Goal: Task Accomplishment & Management: Use online tool/utility

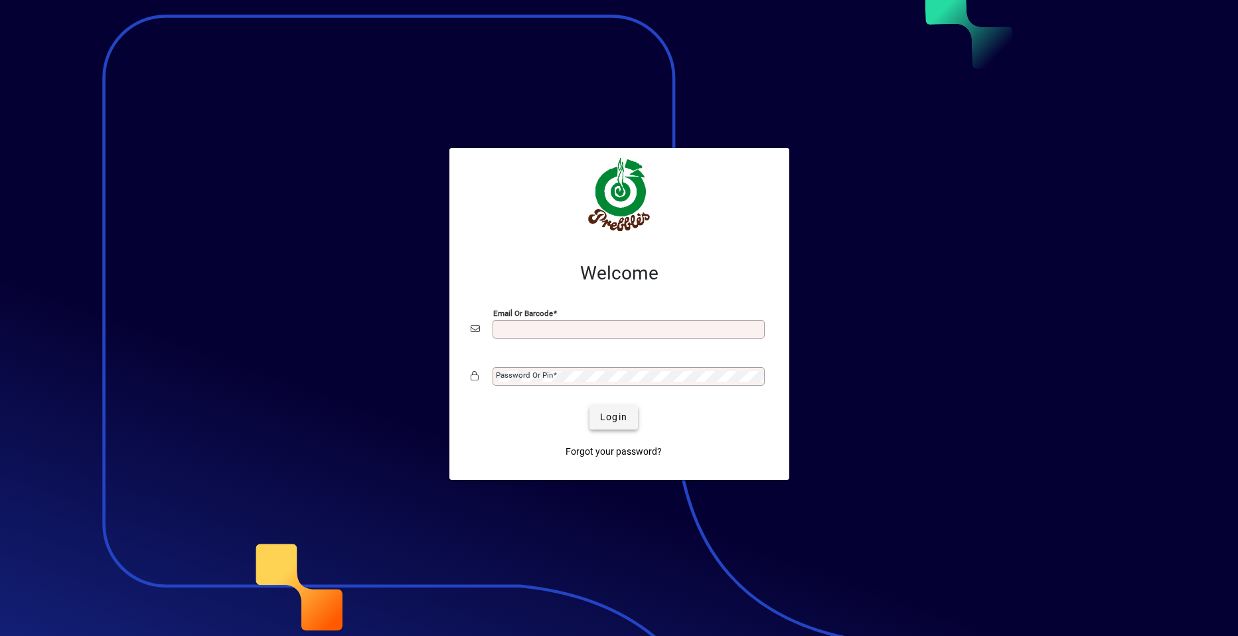
type input "**********"
click at [615, 416] on span "Login" at bounding box center [613, 417] width 27 height 14
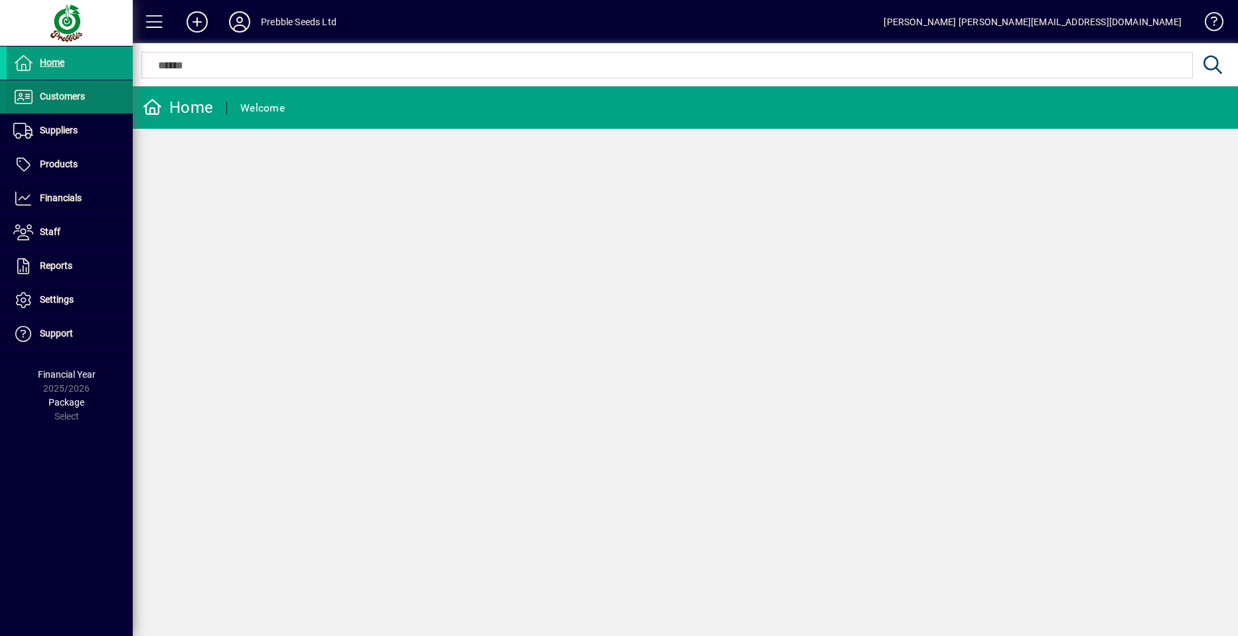
click at [78, 96] on span "Customers" at bounding box center [62, 96] width 45 height 11
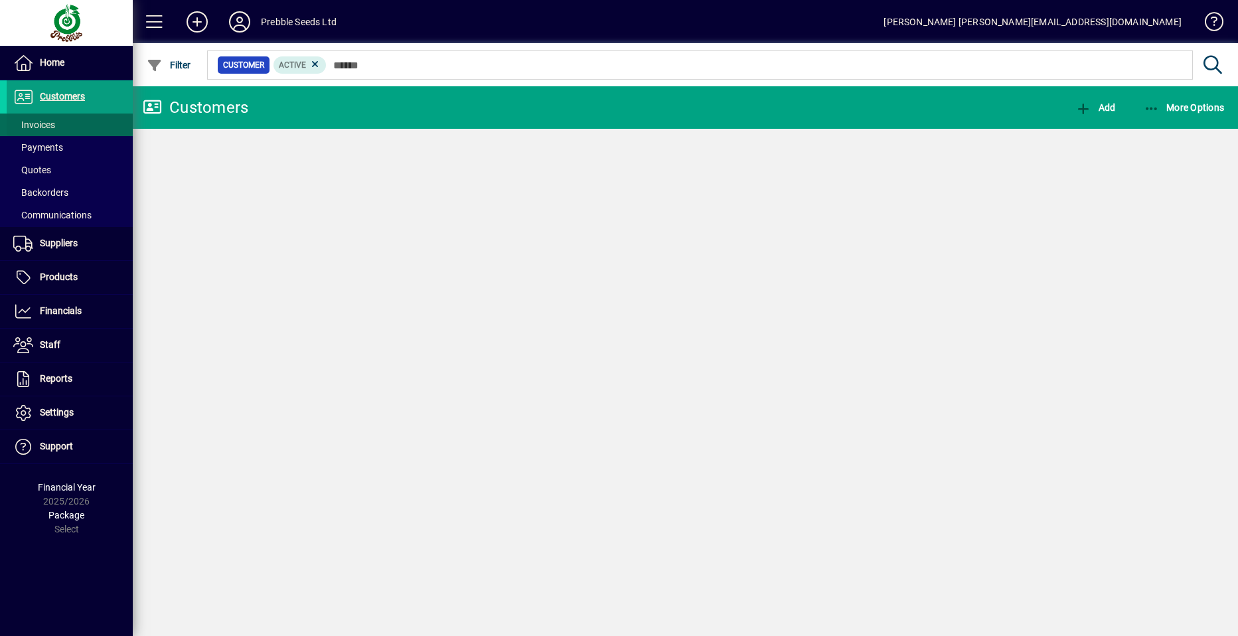
click at [86, 125] on span at bounding box center [70, 125] width 126 height 32
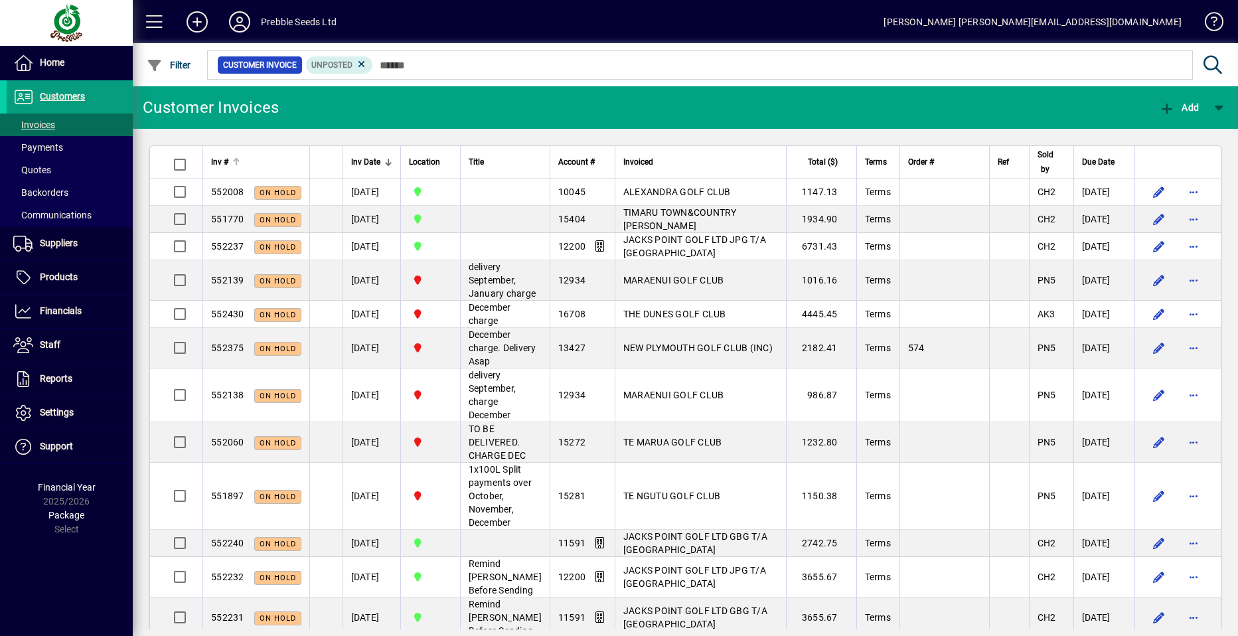
click at [229, 159] on div "Inv #" at bounding box center [256, 162] width 90 height 15
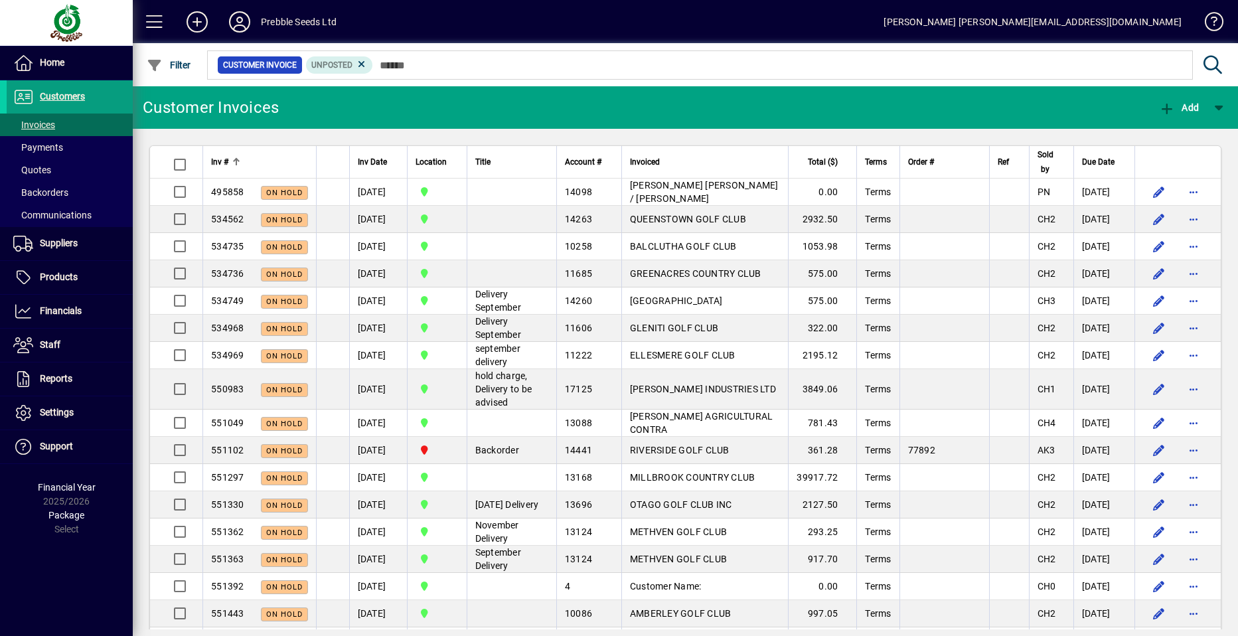
click at [229, 159] on div "Inv #" at bounding box center [259, 162] width 97 height 15
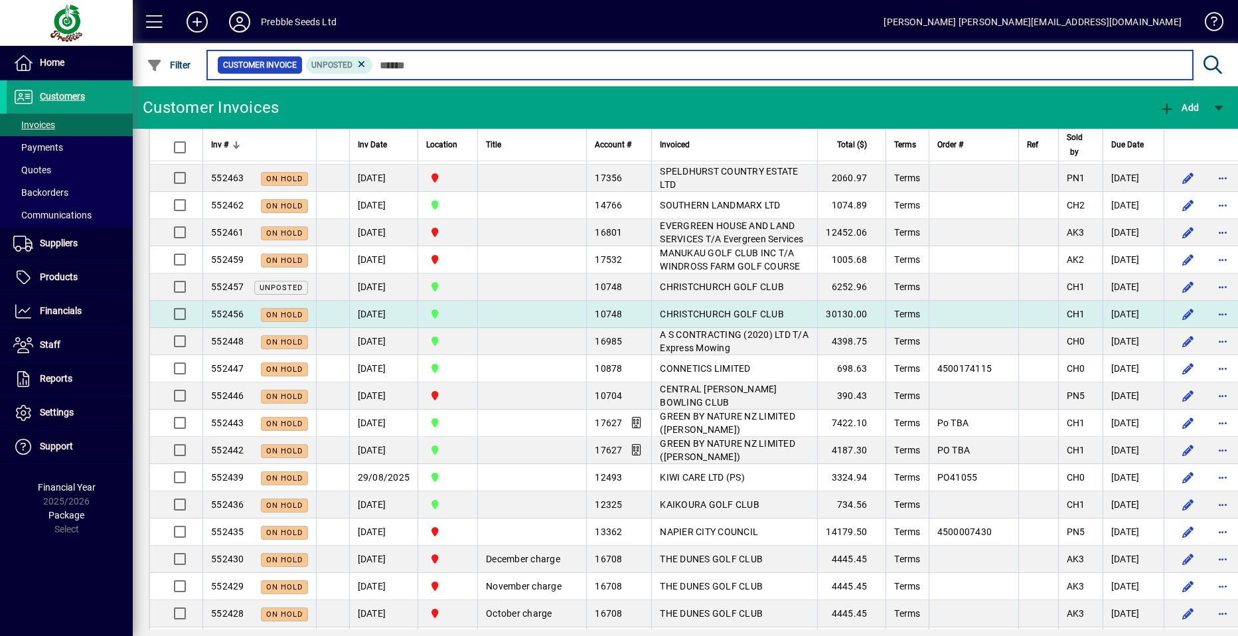
scroll to position [863, 0]
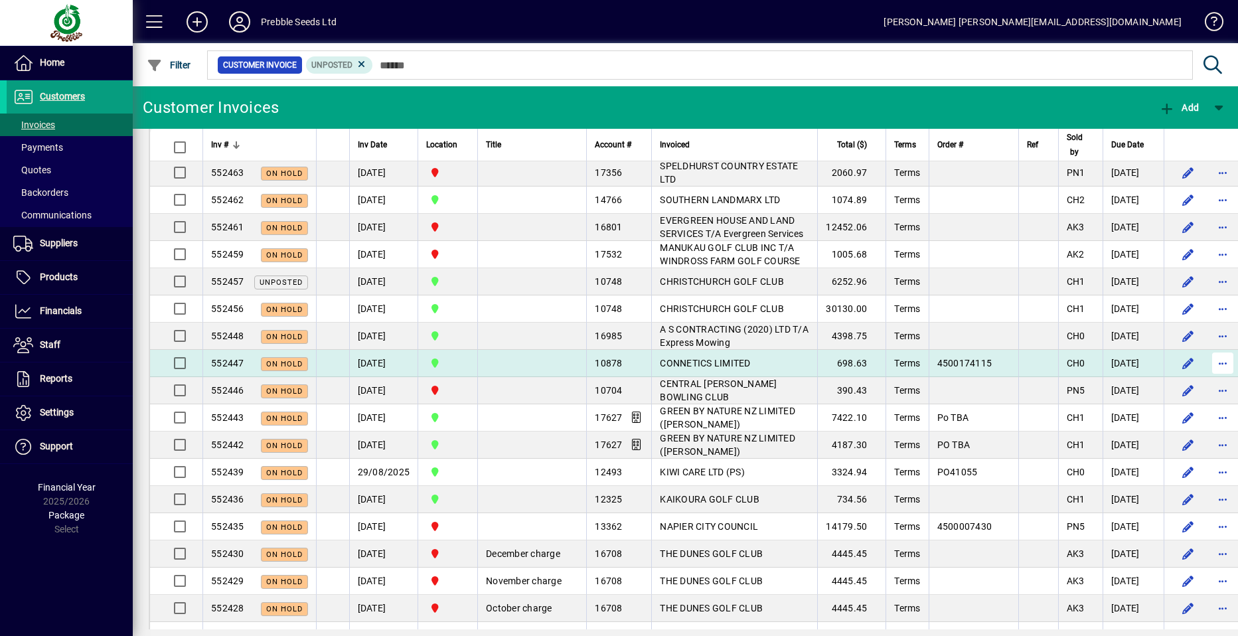
click at [1207, 373] on span "button" at bounding box center [1223, 363] width 32 height 32
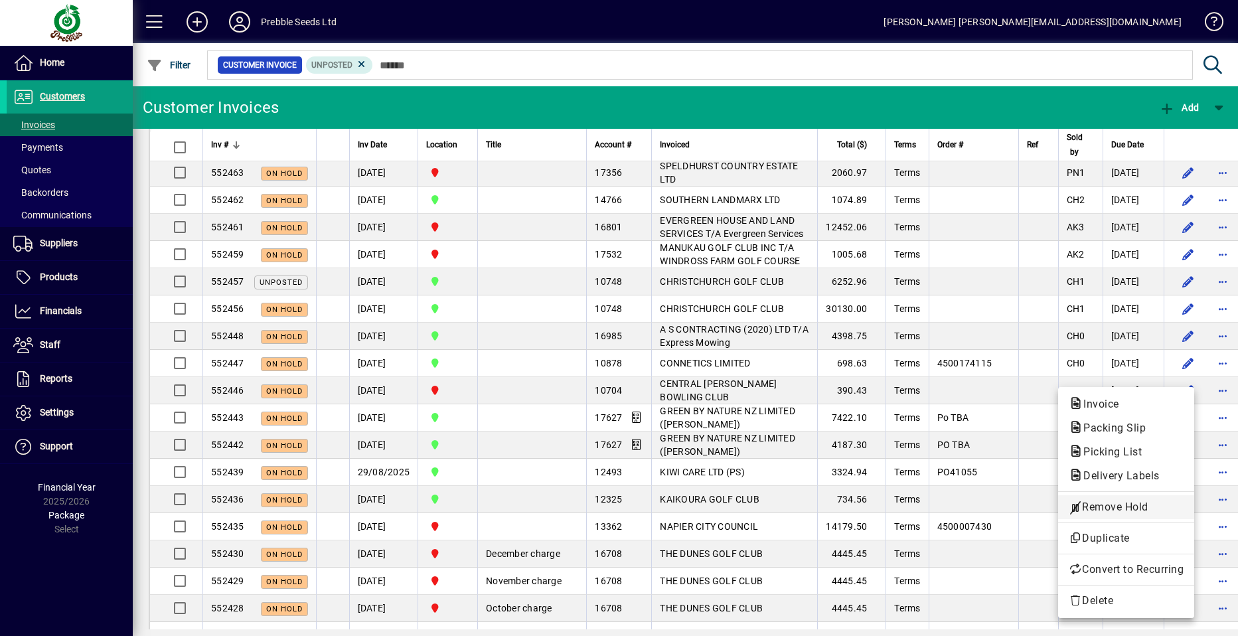
click at [1092, 506] on span "Remove Hold" at bounding box center [1126, 507] width 115 height 16
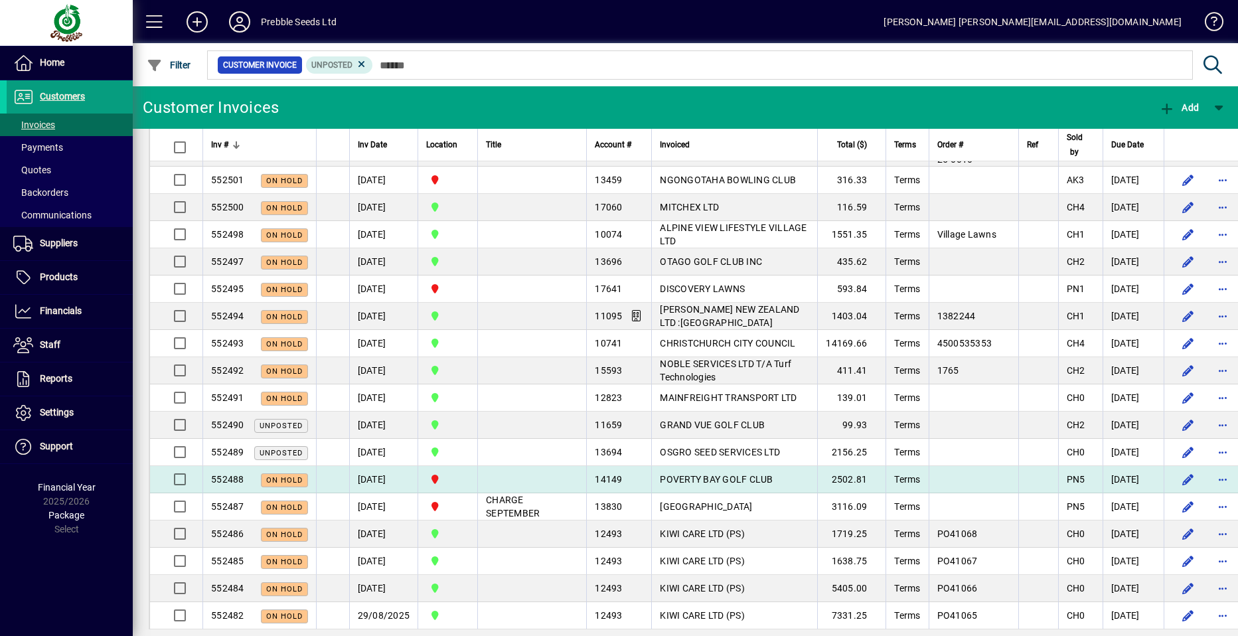
scroll to position [0, 0]
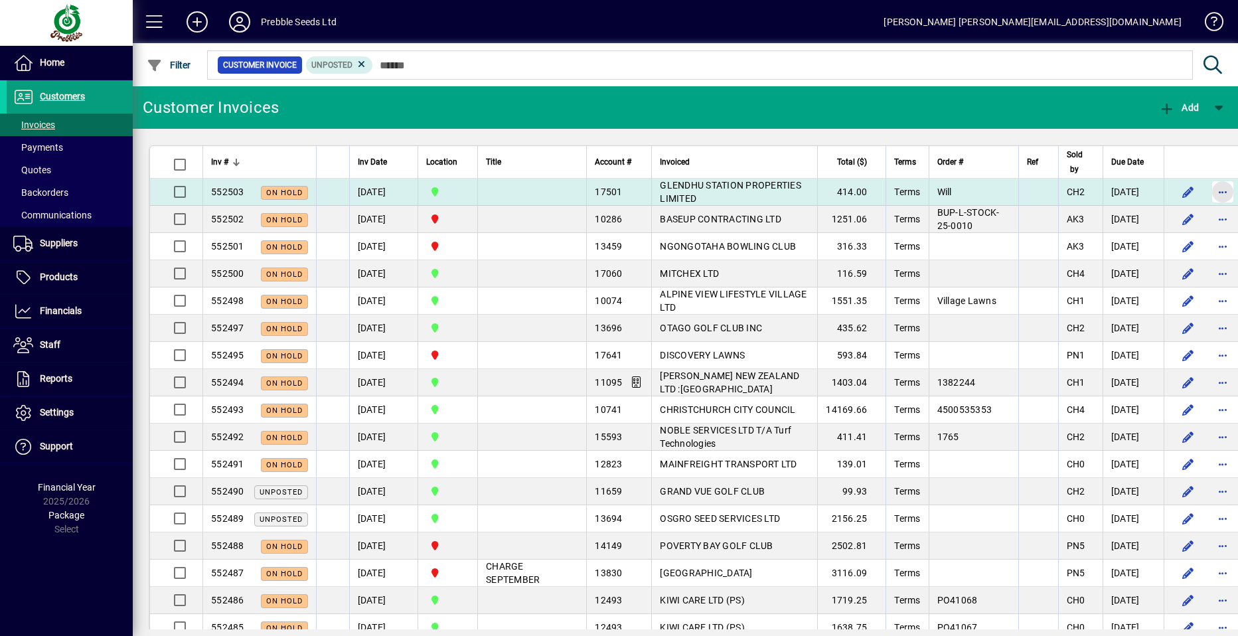
click at [1207, 190] on span "button" at bounding box center [1223, 192] width 32 height 32
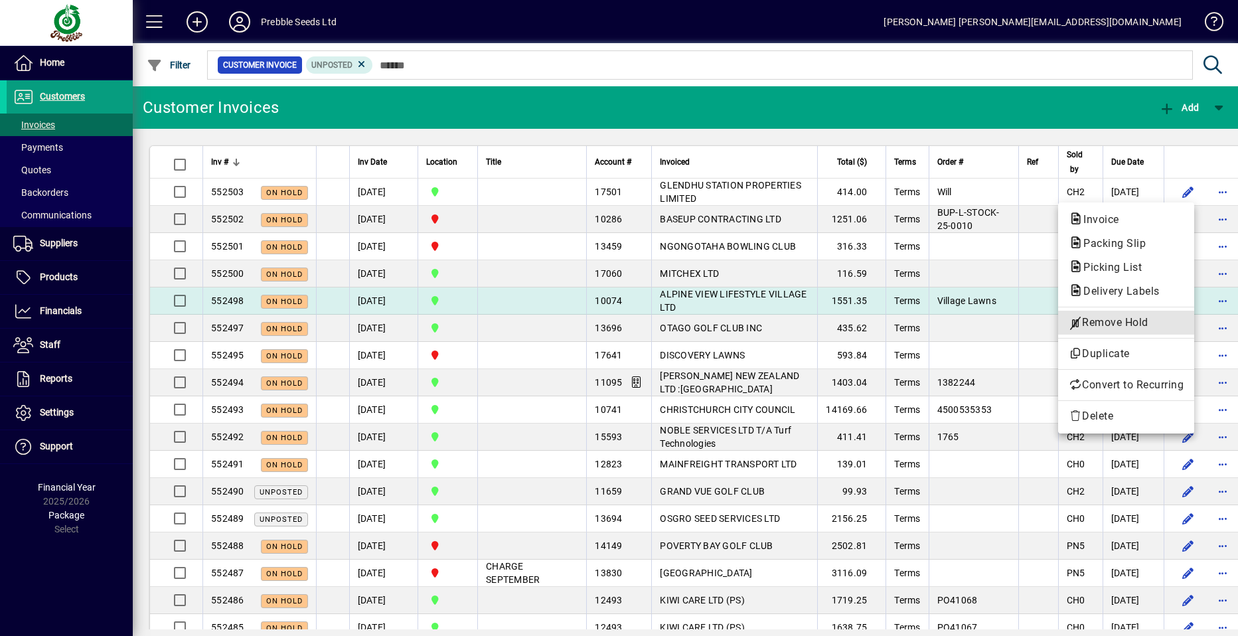
click at [1118, 319] on span "Remove Hold" at bounding box center [1126, 323] width 115 height 16
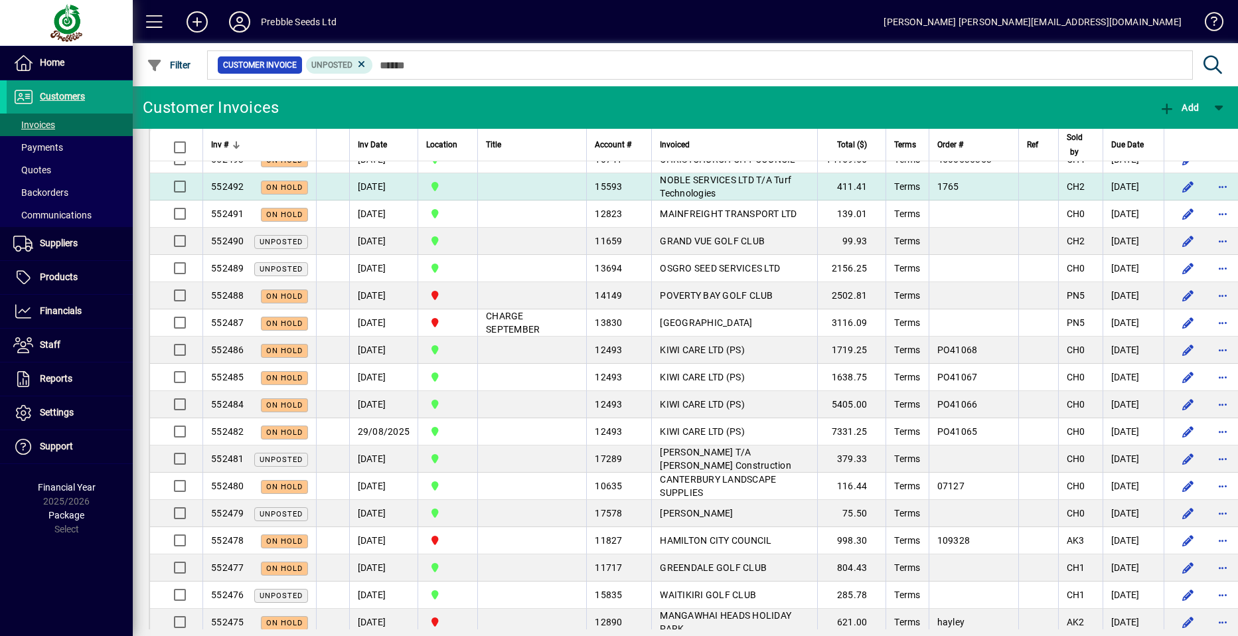
scroll to position [199, 0]
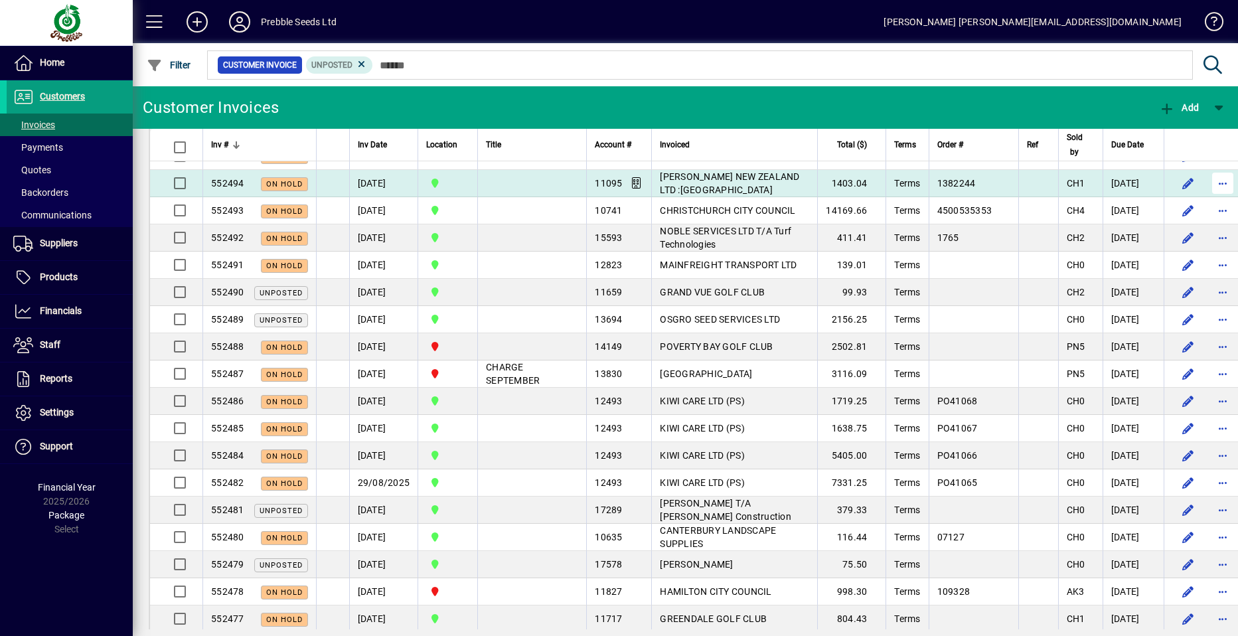
click at [1207, 196] on span "button" at bounding box center [1223, 183] width 32 height 32
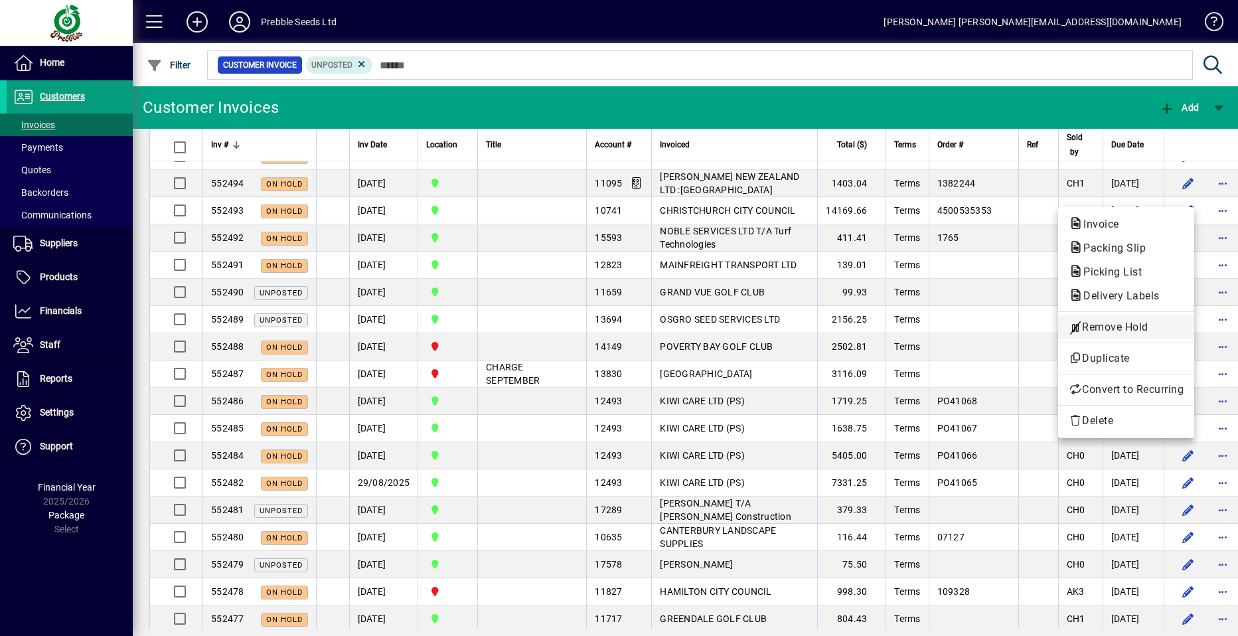
click at [1130, 329] on span "Remove Hold" at bounding box center [1126, 327] width 115 height 16
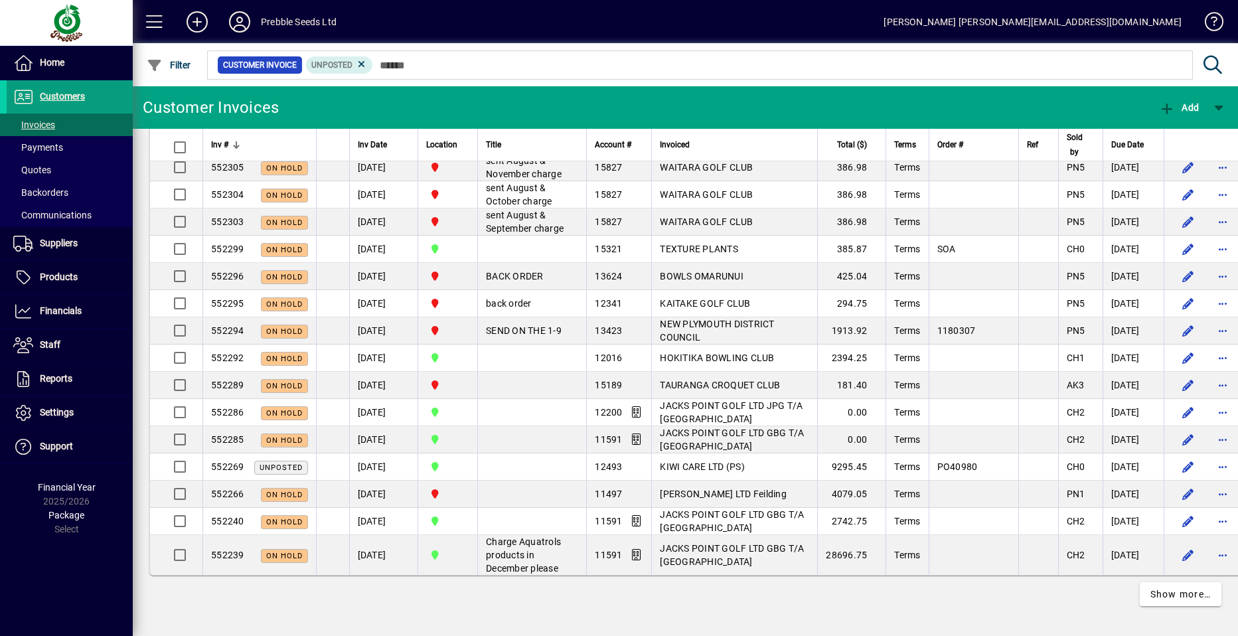
scroll to position [2657, 0]
click at [1164, 595] on span "Show more…" at bounding box center [1180, 595] width 61 height 14
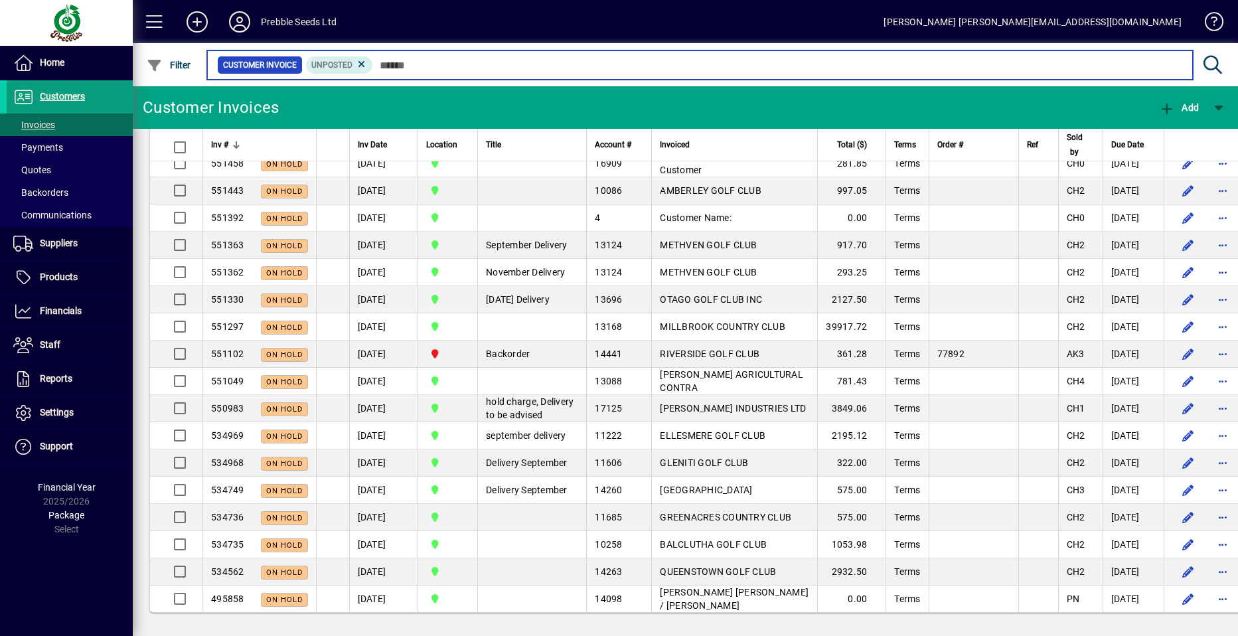
scroll to position [5445, 0]
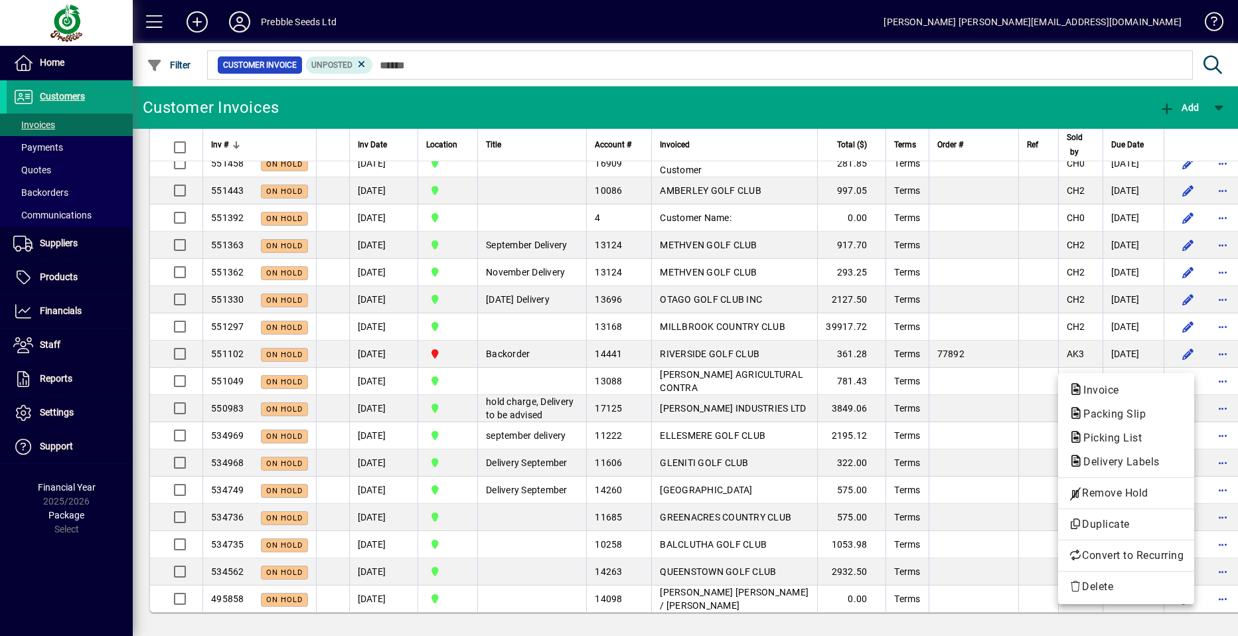
click at [1125, 491] on span "Remove Hold" at bounding box center [1126, 493] width 115 height 16
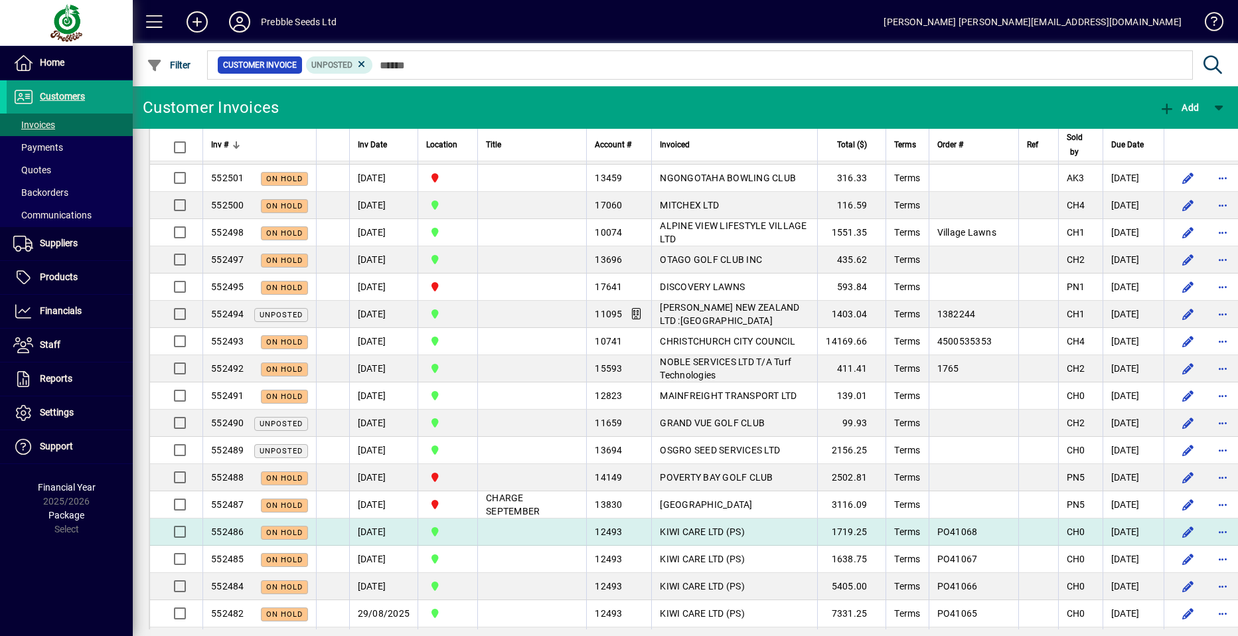
scroll to position [68, 0]
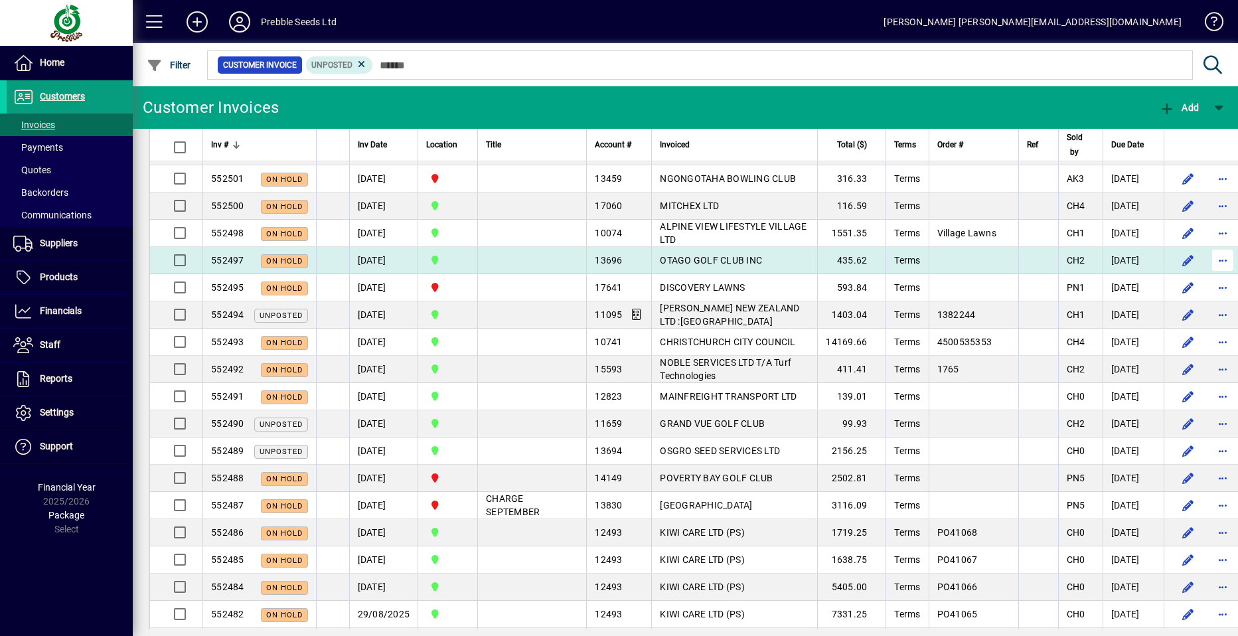
click at [1207, 272] on span "button" at bounding box center [1223, 260] width 32 height 32
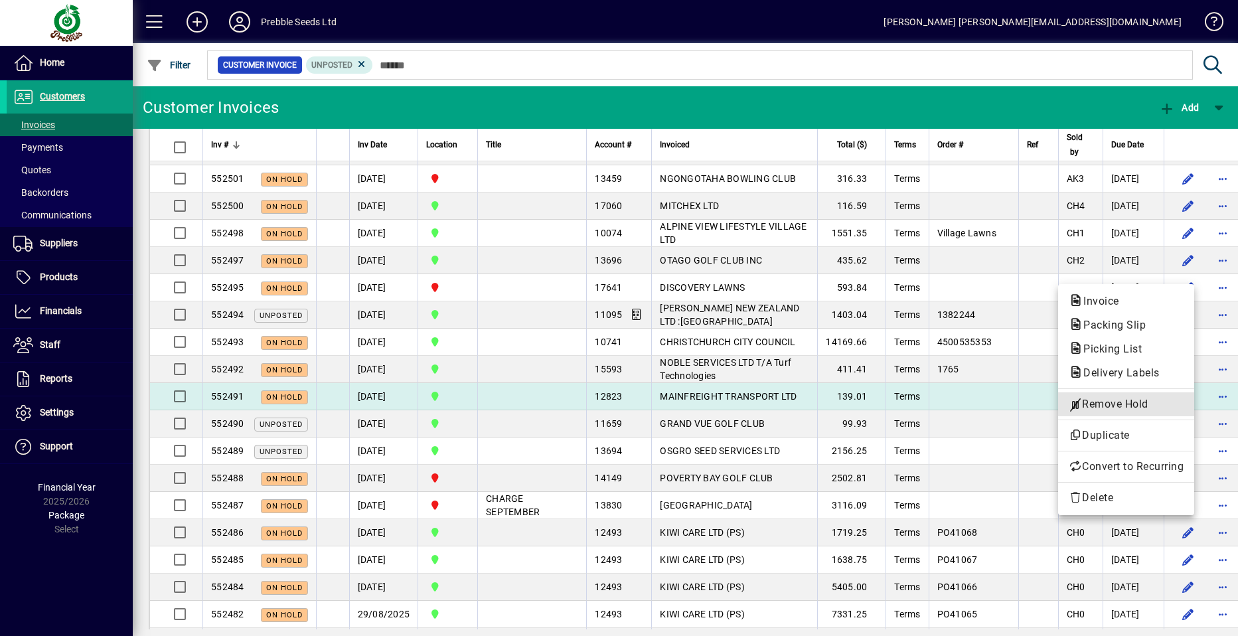
click at [1109, 404] on span "Remove Hold" at bounding box center [1126, 404] width 115 height 16
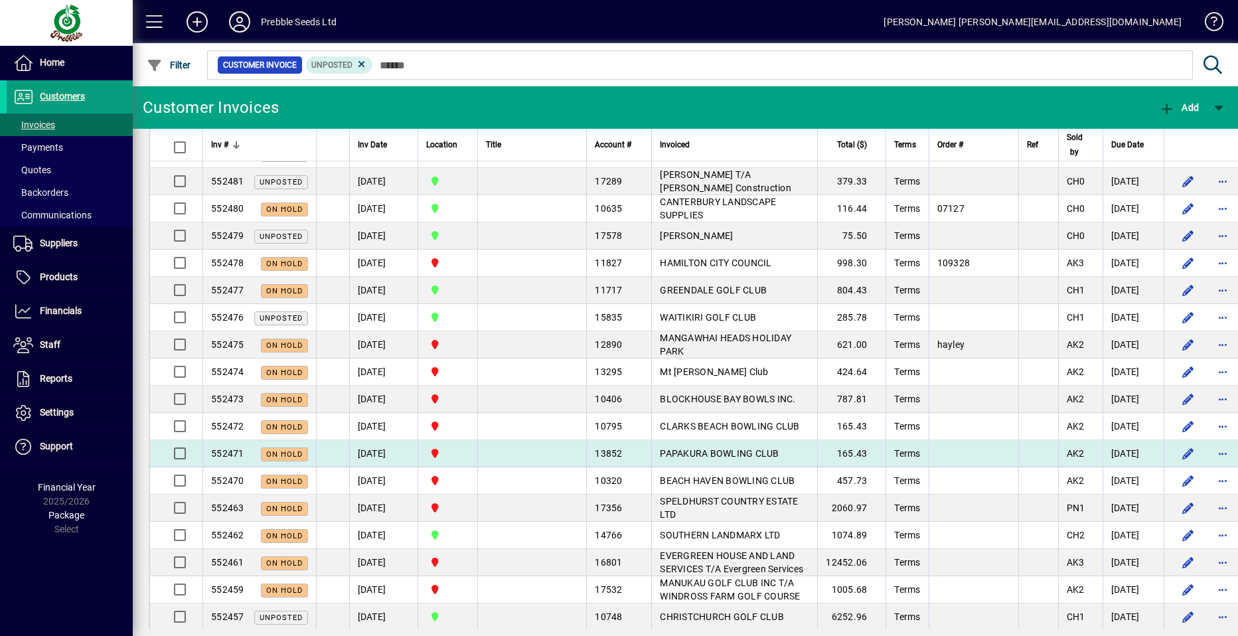
scroll to position [532, 0]
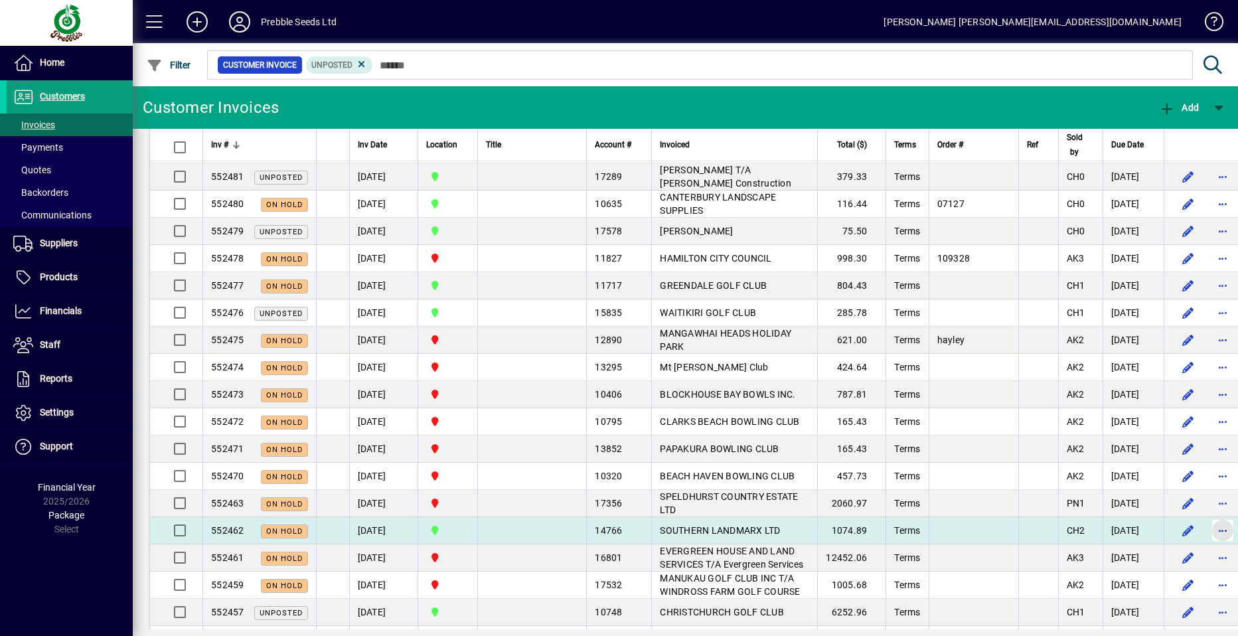
click at [1207, 544] on span "button" at bounding box center [1223, 531] width 32 height 32
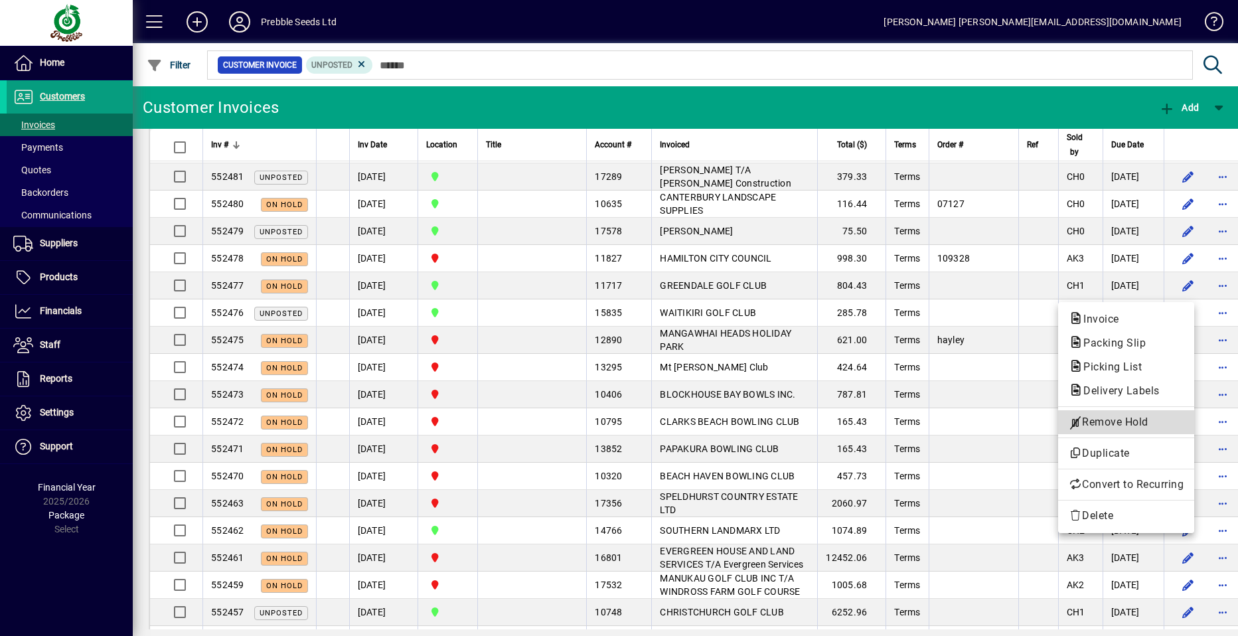
click at [1088, 421] on span "Remove Hold" at bounding box center [1126, 422] width 115 height 16
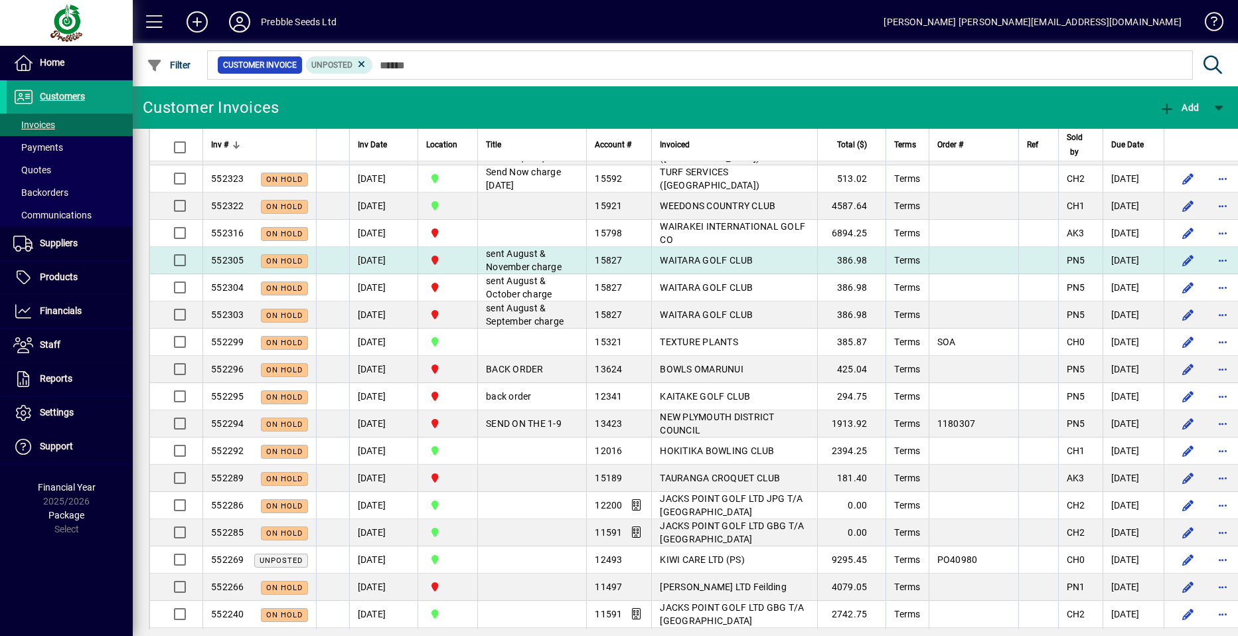
scroll to position [2458, 0]
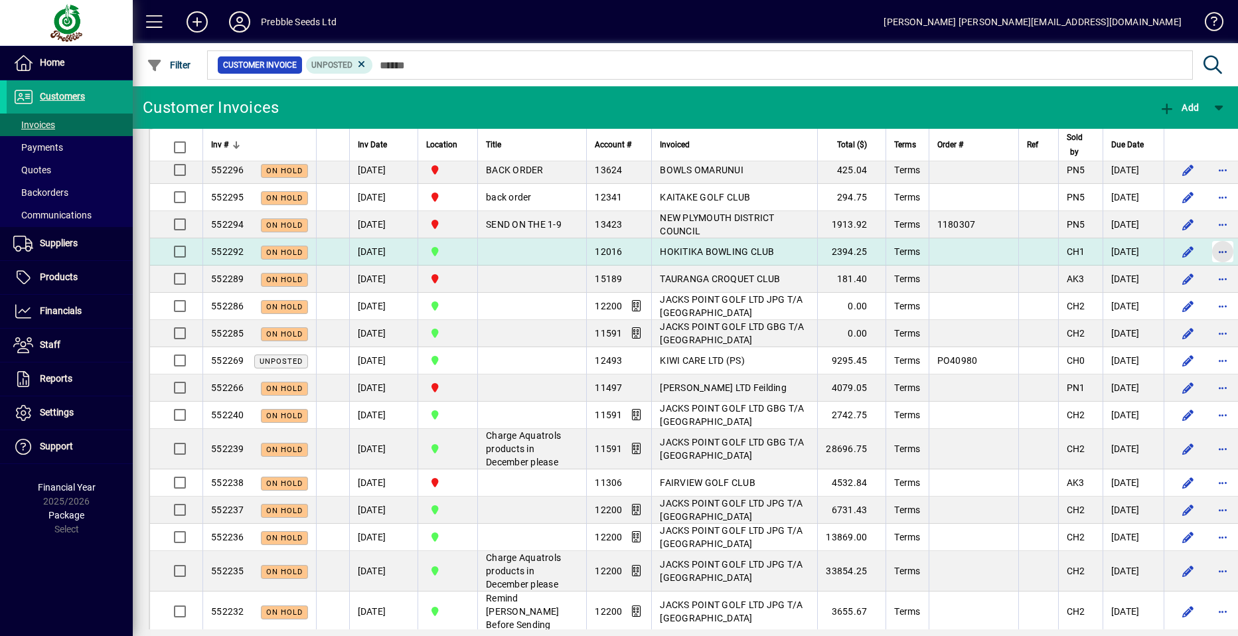
click at [1207, 268] on span "button" at bounding box center [1223, 252] width 32 height 32
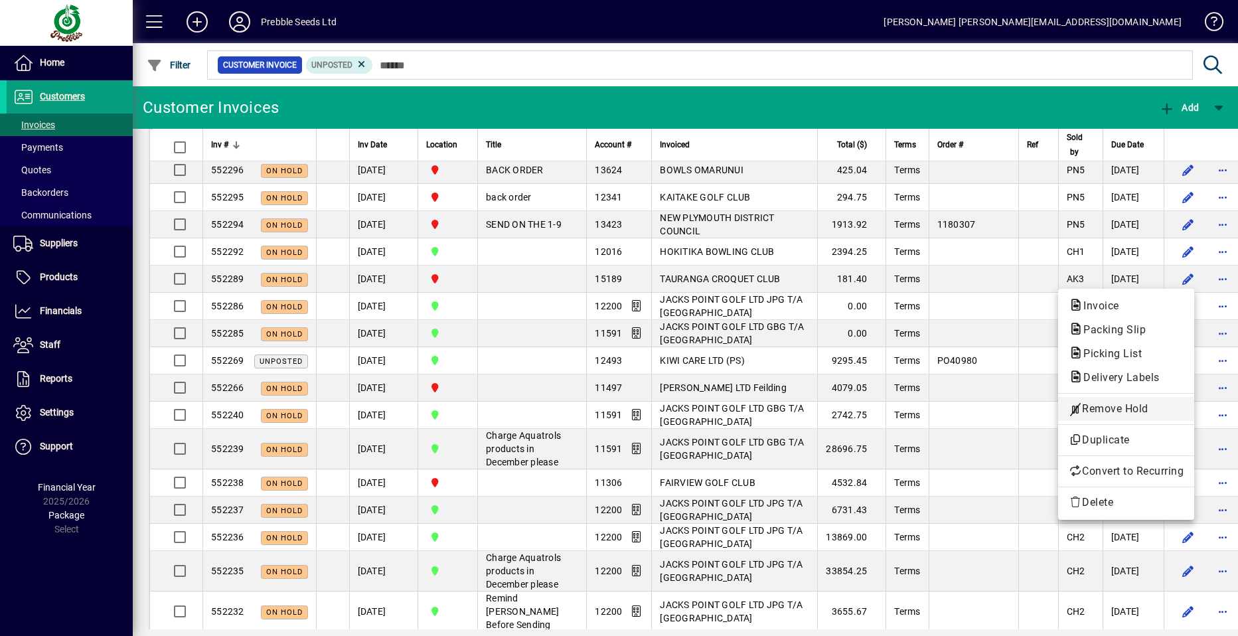
click at [1107, 411] on span "Remove Hold" at bounding box center [1126, 409] width 115 height 16
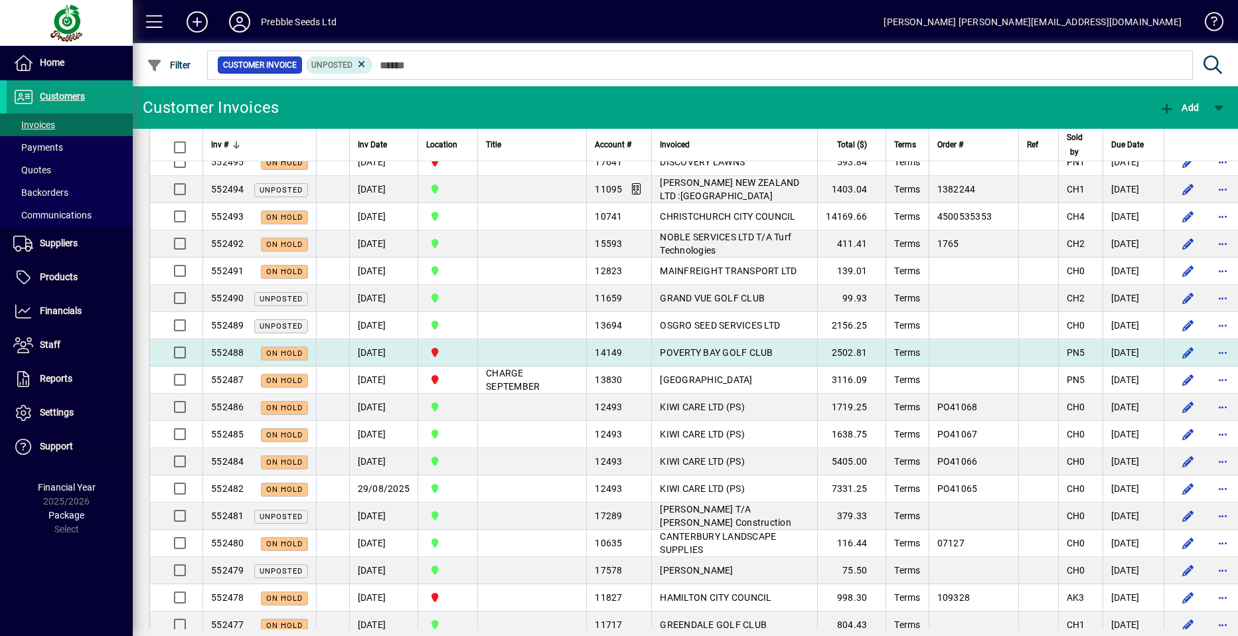
scroll to position [68, 0]
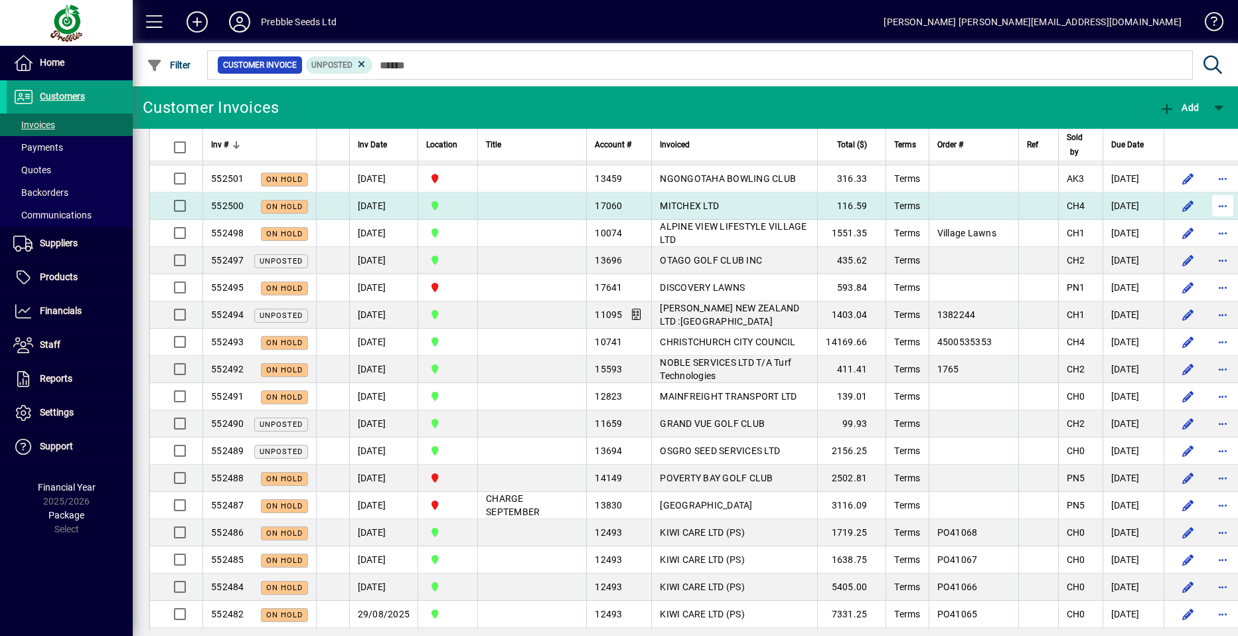
drag, startPoint x: 1186, startPoint y: 218, endPoint x: 1180, endPoint y: 221, distance: 6.8
click at [1207, 218] on span "button" at bounding box center [1223, 206] width 32 height 32
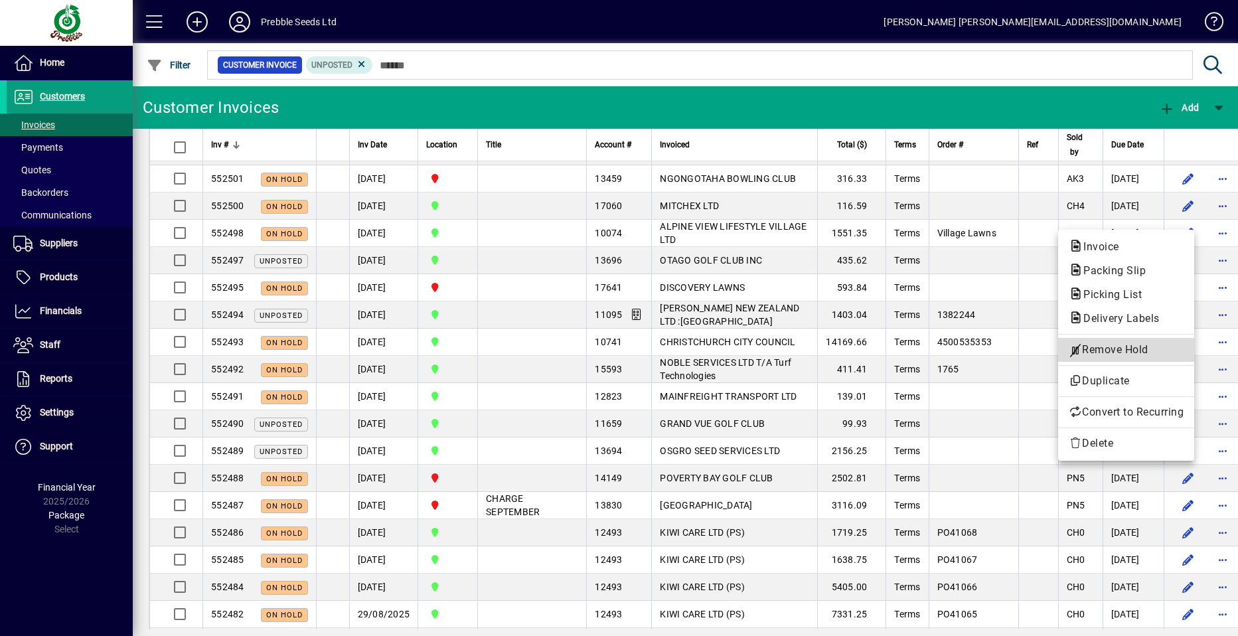
click at [1104, 348] on span "Remove Hold" at bounding box center [1126, 350] width 115 height 16
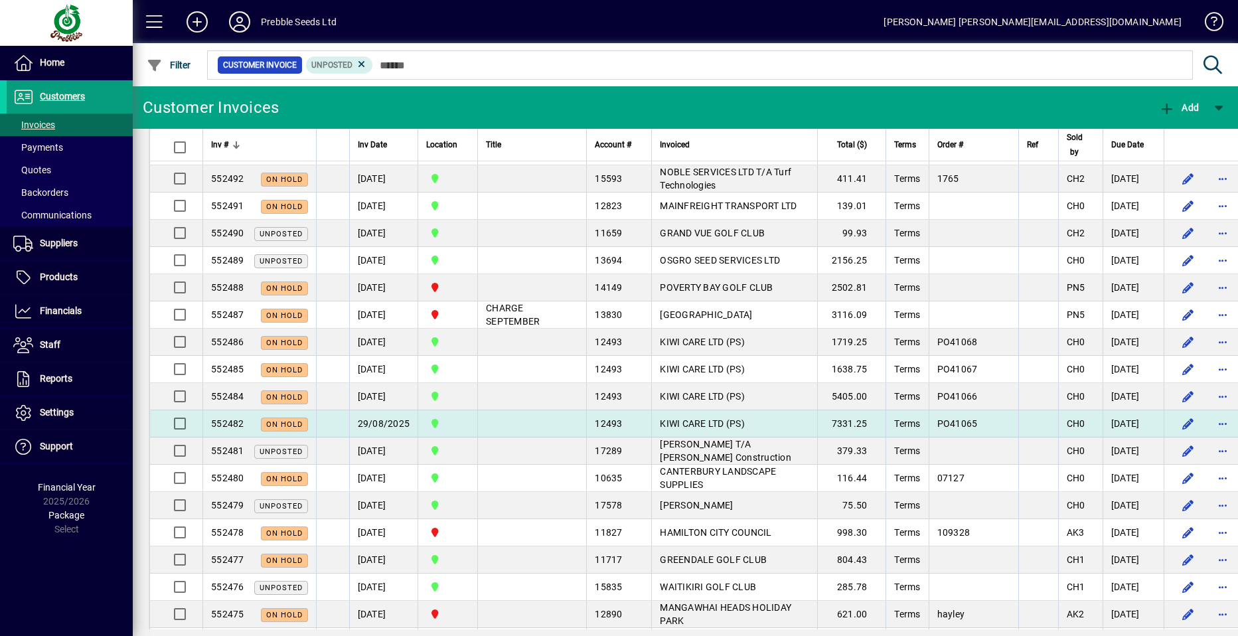
scroll to position [267, 0]
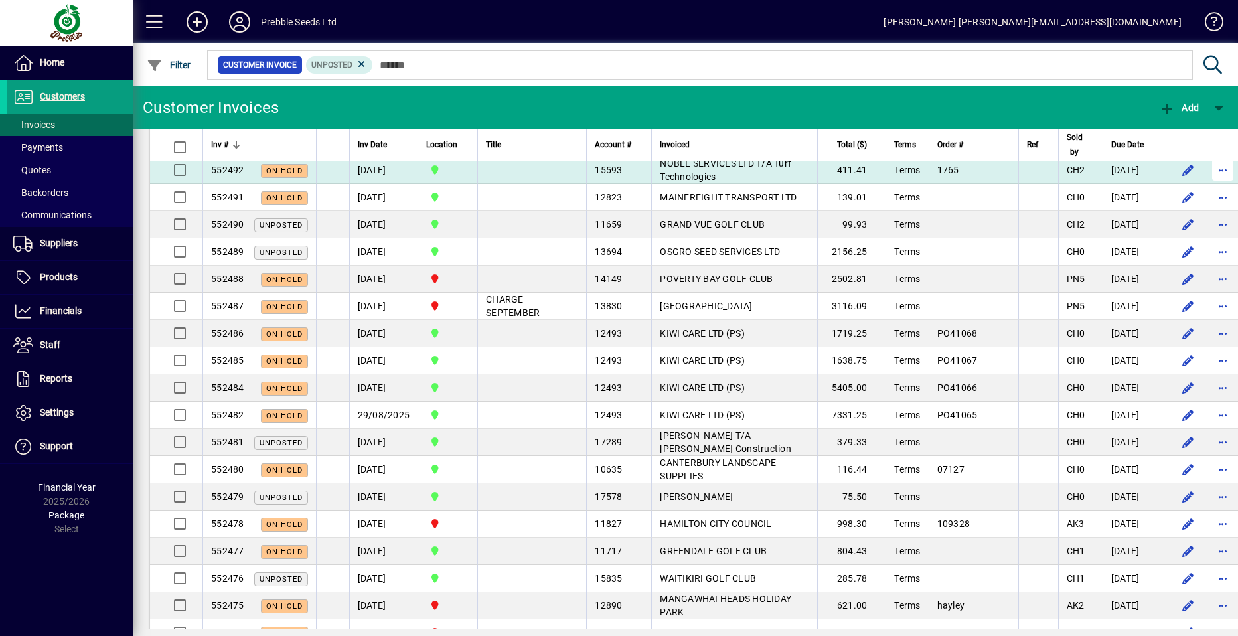
click at [1207, 180] on span "button" at bounding box center [1223, 170] width 32 height 32
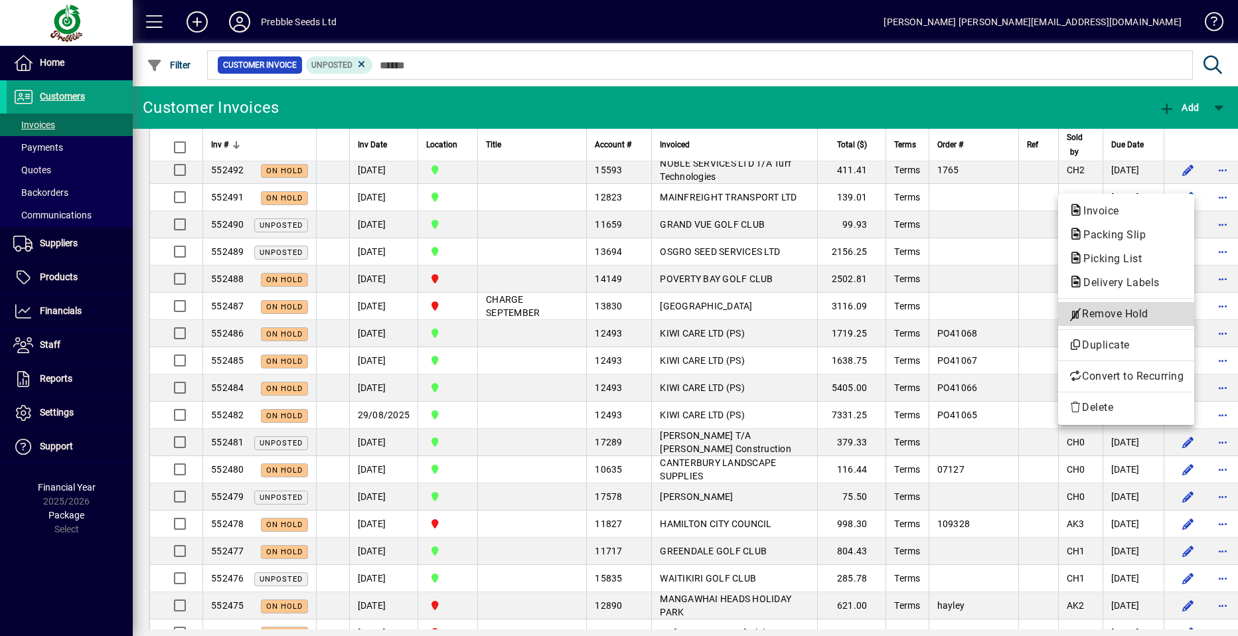
click at [1086, 313] on span "Remove Hold" at bounding box center [1126, 314] width 115 height 16
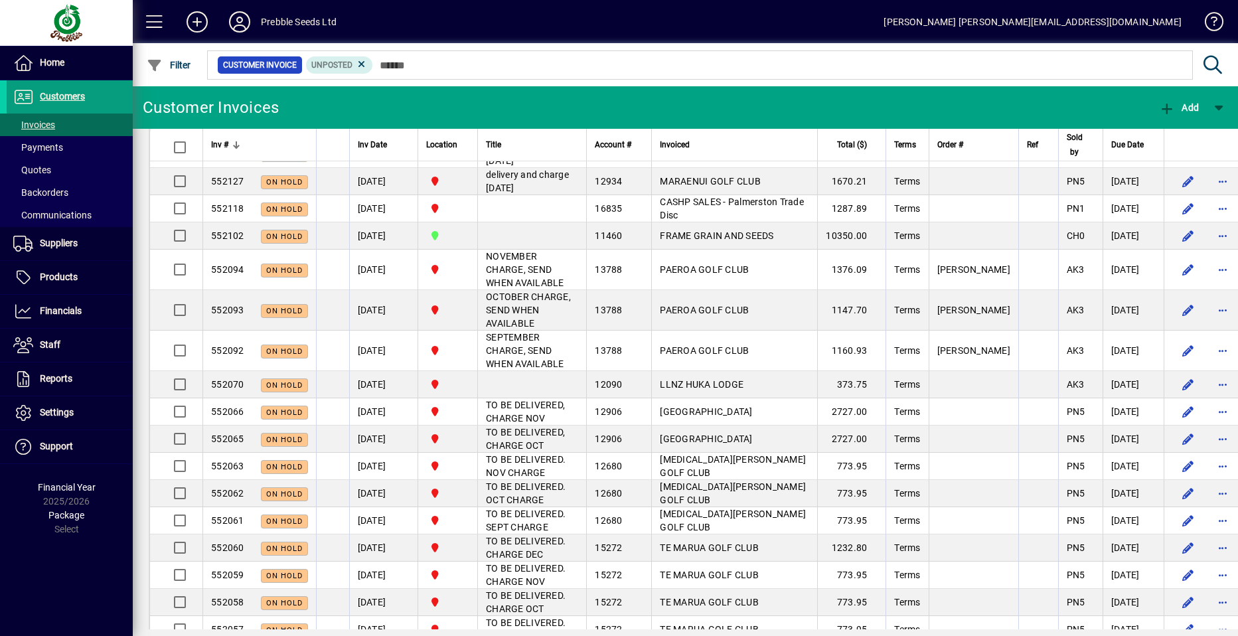
scroll to position [3359, 0]
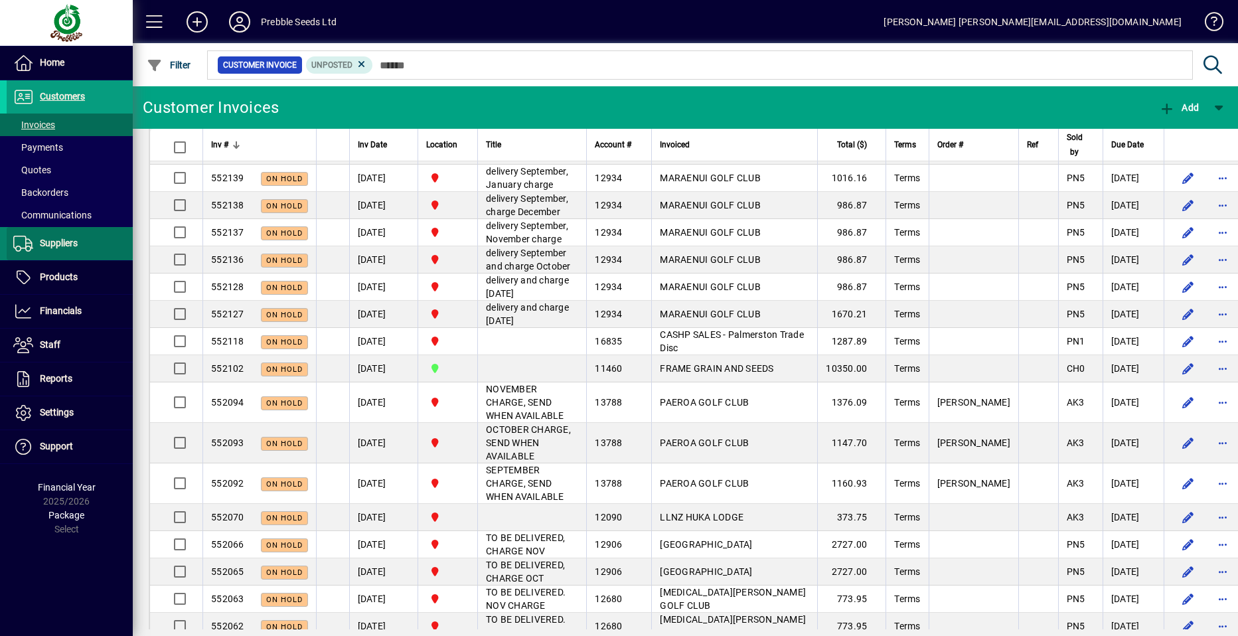
click at [60, 240] on span "Suppliers" at bounding box center [59, 243] width 38 height 11
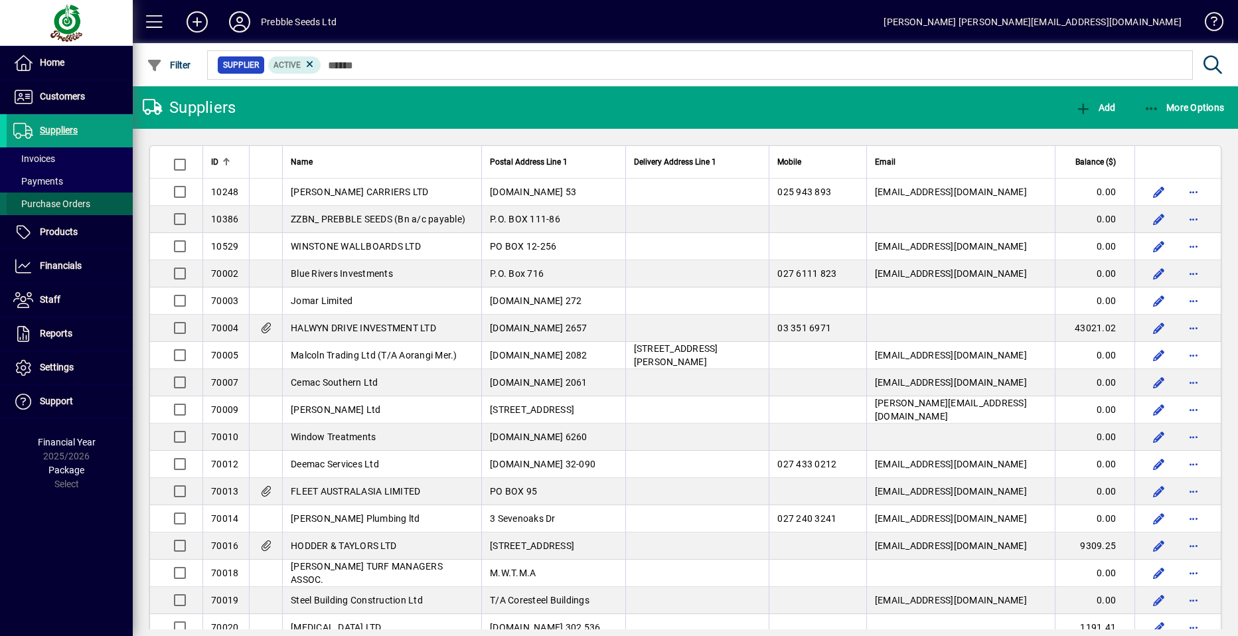
click at [66, 203] on span "Purchase Orders" at bounding box center [51, 203] width 77 height 11
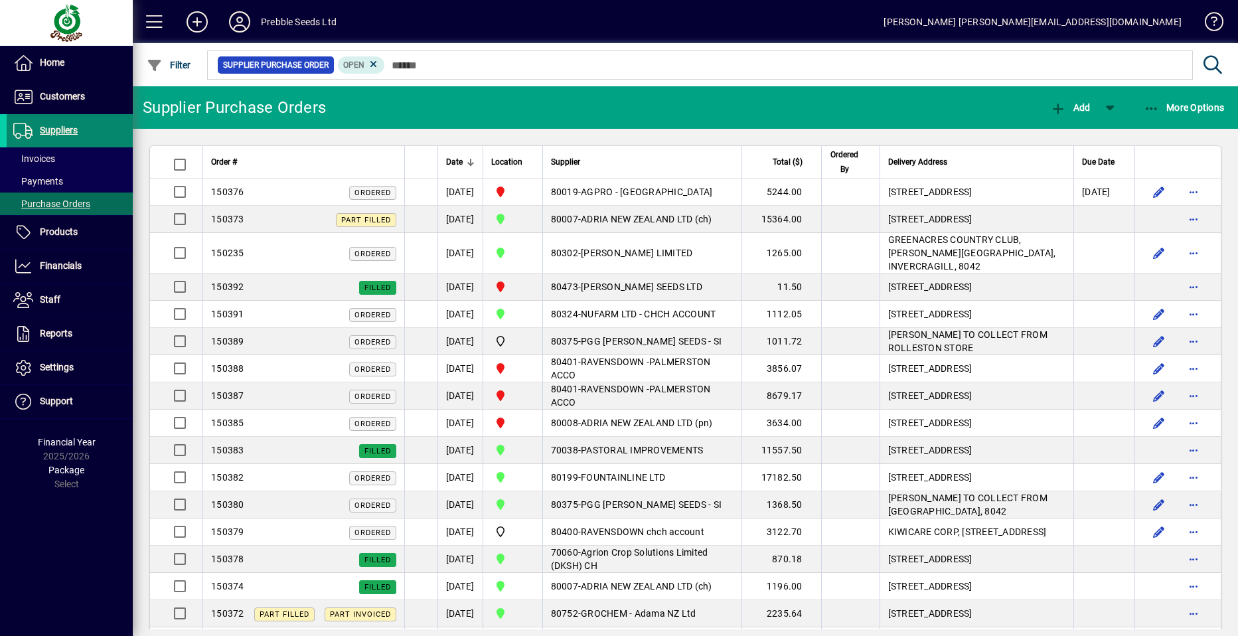
click at [78, 127] on span "Suppliers" at bounding box center [59, 130] width 38 height 11
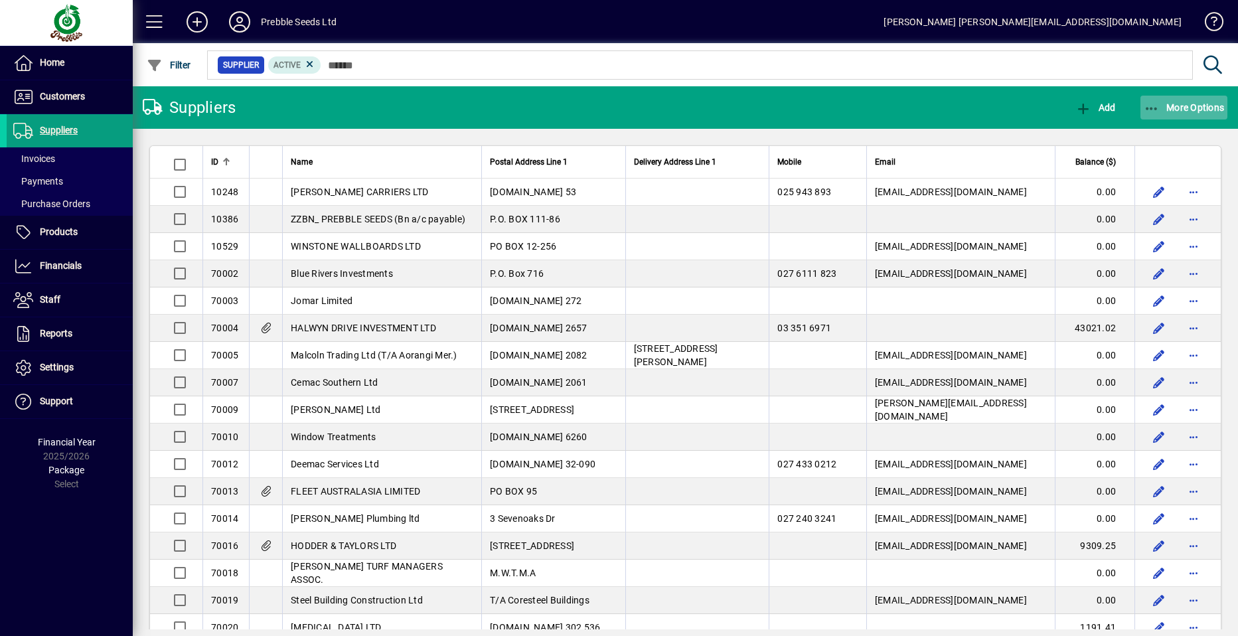
click at [1183, 103] on span "More Options" at bounding box center [1184, 107] width 81 height 11
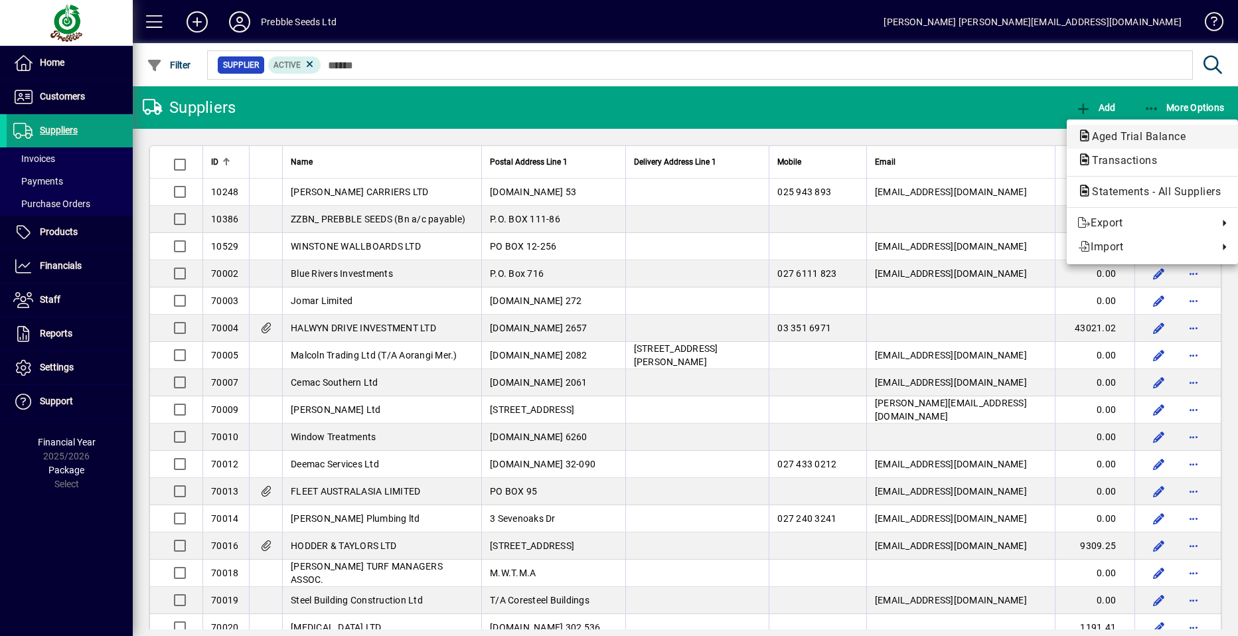
click at [1147, 139] on span "Aged Trial Balance" at bounding box center [1134, 136] width 115 height 13
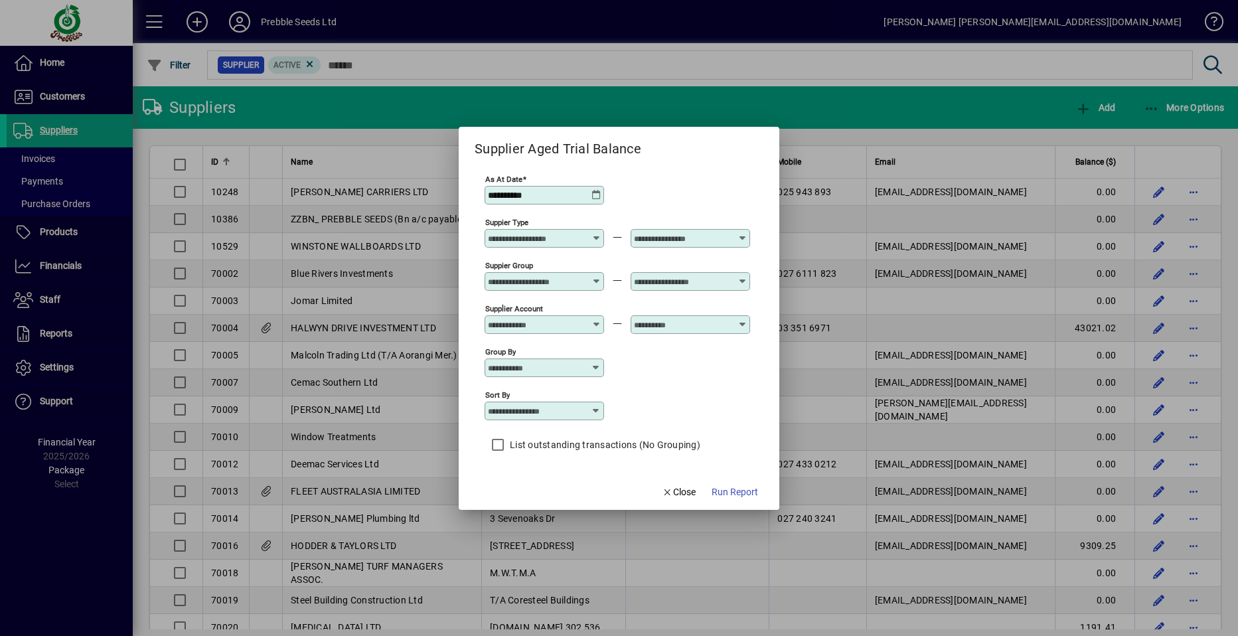
click at [742, 276] on icon at bounding box center [743, 276] width 10 height 0
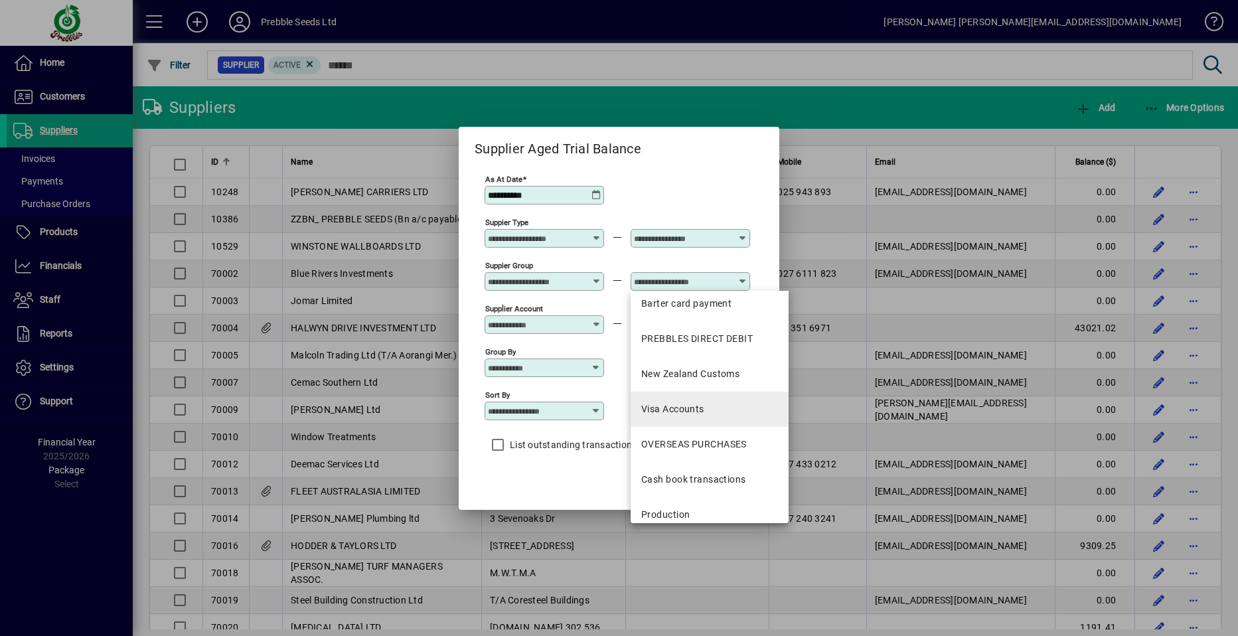
scroll to position [268, 0]
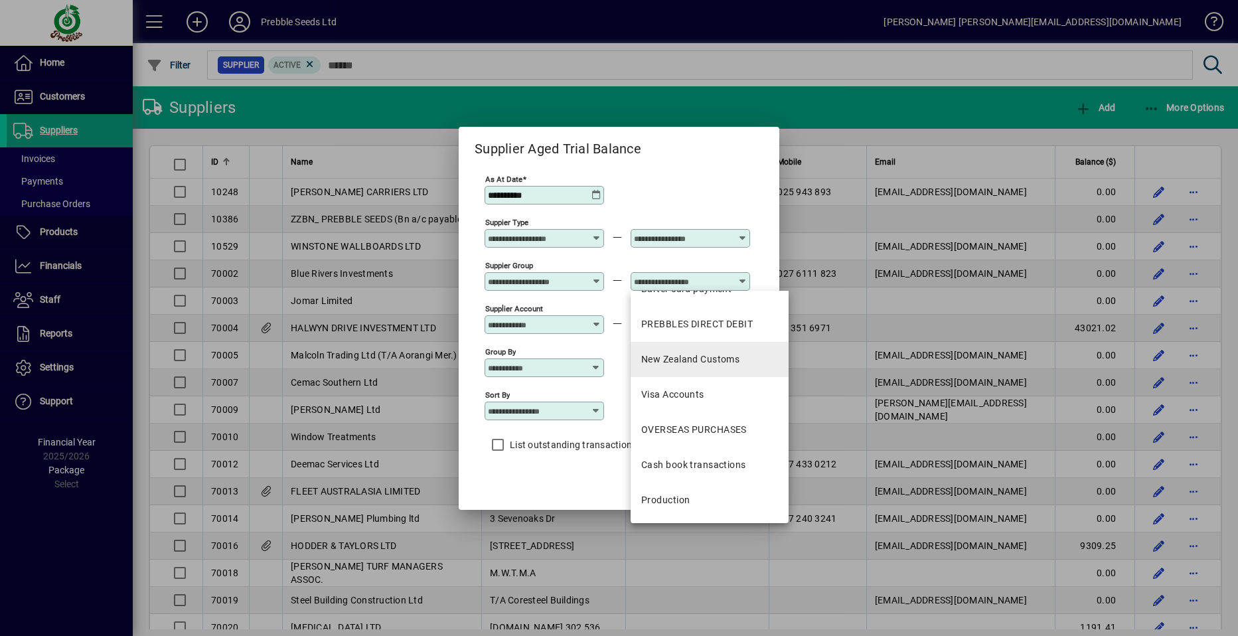
click at [688, 357] on div "New Zealand Customs" at bounding box center [690, 360] width 98 height 14
type input "**********"
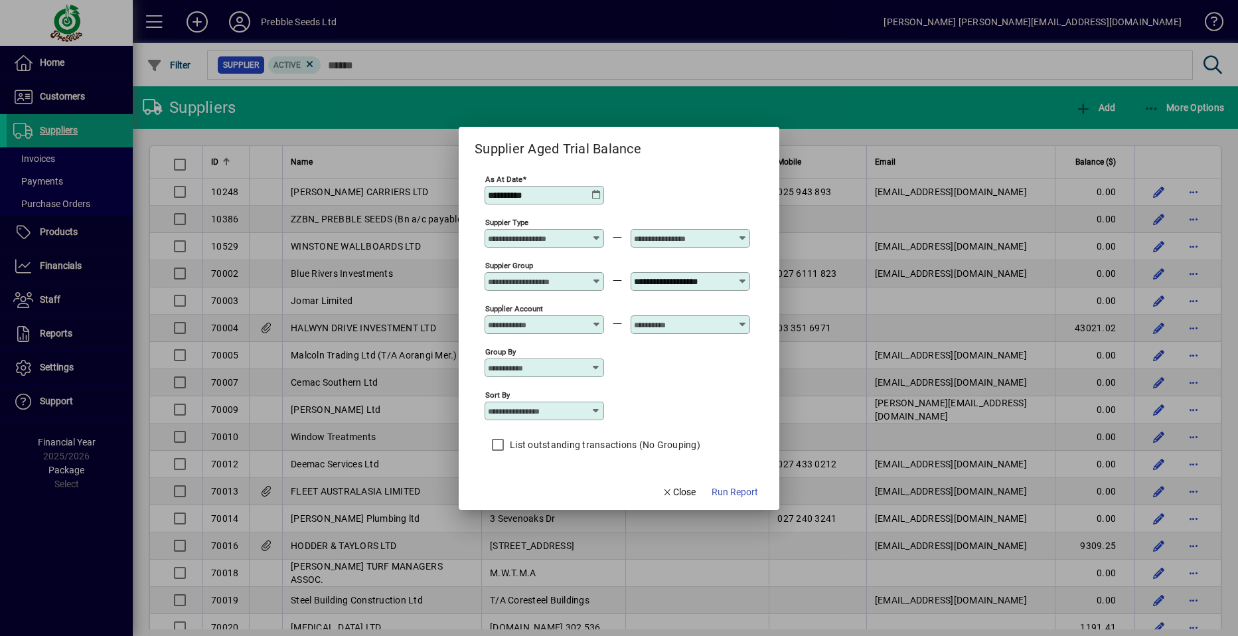
click at [593, 410] on icon at bounding box center [596, 411] width 11 height 11
click at [536, 489] on div "Supplier Name" at bounding box center [527, 492] width 64 height 14
type input "**********"
click at [740, 488] on span "Run Report" at bounding box center [735, 492] width 46 height 14
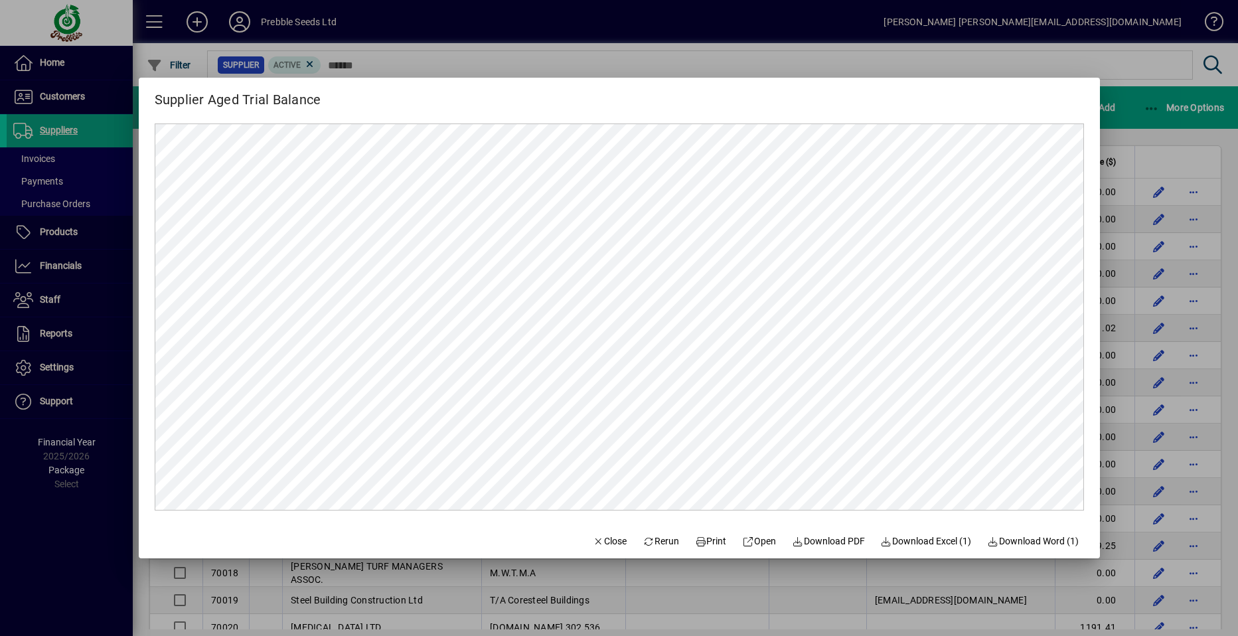
scroll to position [0, 0]
click at [601, 537] on span "Close" at bounding box center [610, 541] width 35 height 14
